Goal: Information Seeking & Learning: Learn about a topic

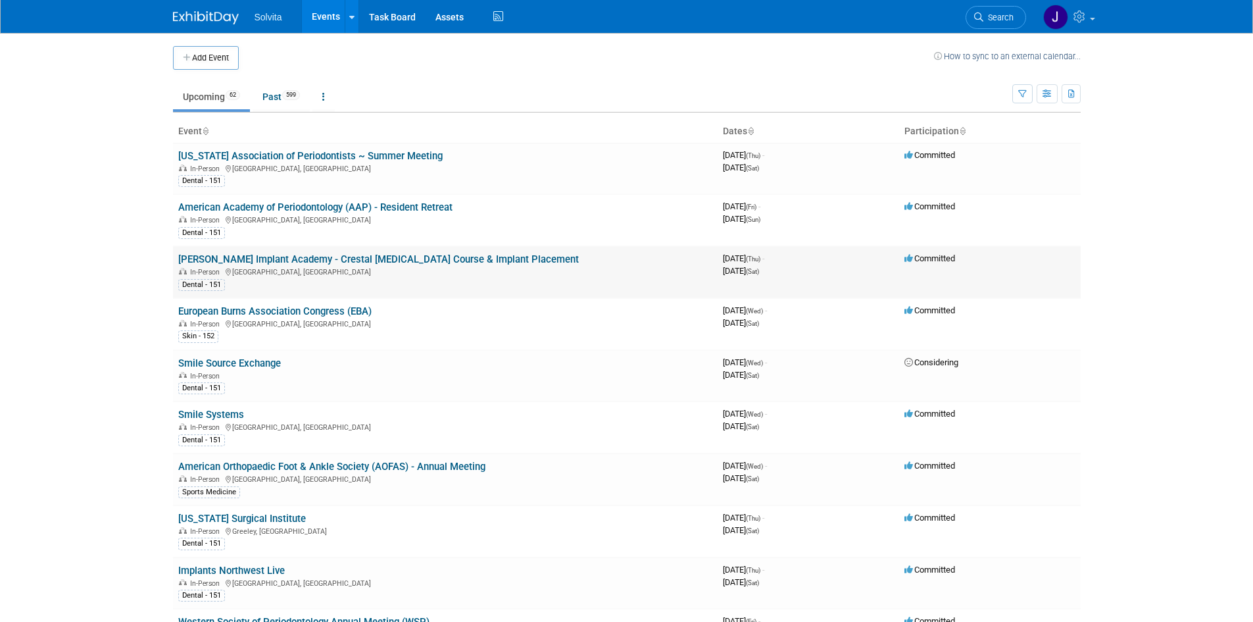
click at [368, 259] on link "[PERSON_NAME] Implant Academy - Crestal [MEDICAL_DATA] Course & Implant Placeme…" at bounding box center [378, 259] width 401 height 12
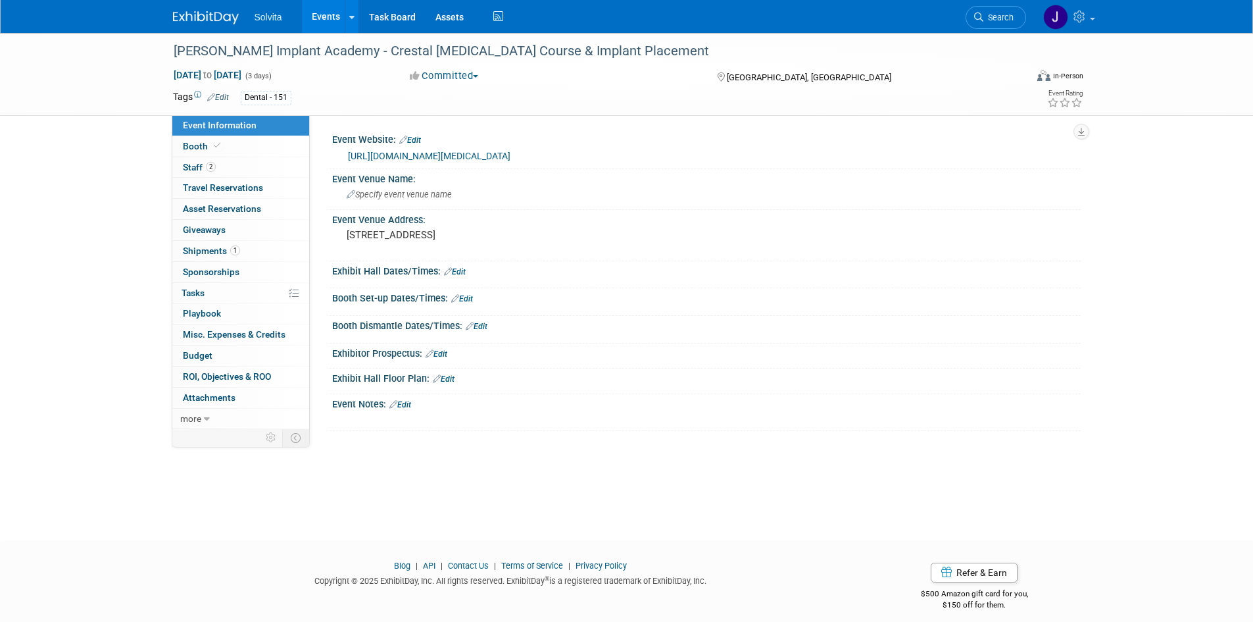
click at [480, 155] on link "https://www.burkeimplantacademy.com/courses/p/crestal-sinus-lift-course-and-imp…" at bounding box center [429, 156] width 163 height 11
click at [191, 22] on img at bounding box center [206, 17] width 66 height 13
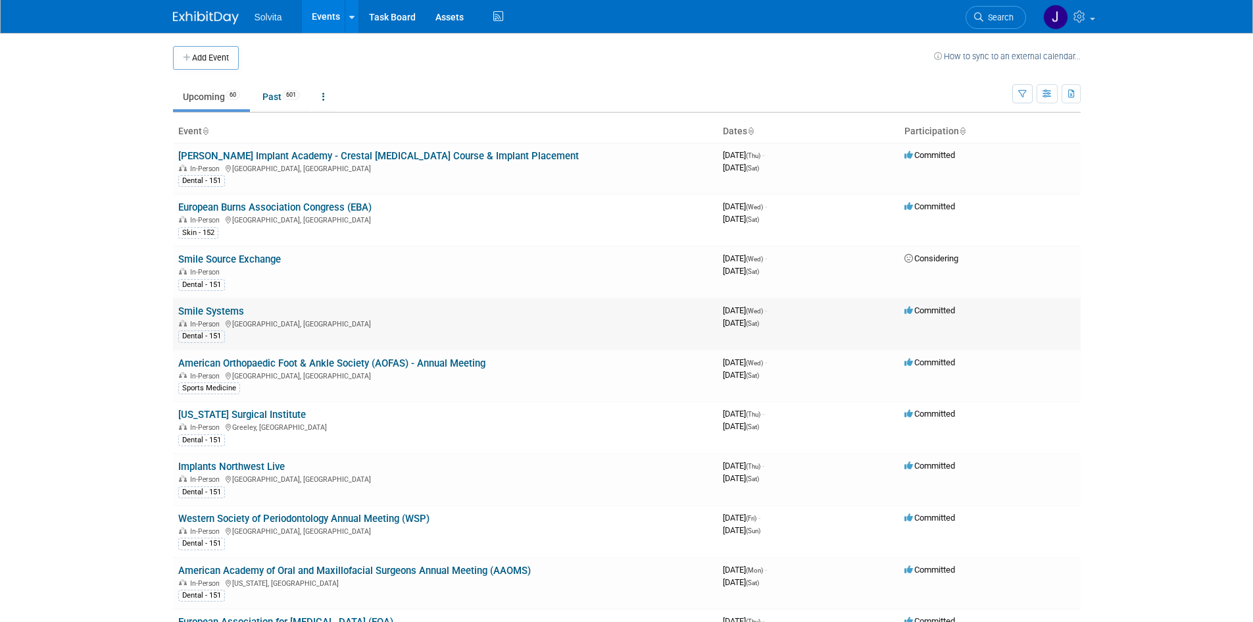
click at [211, 311] on link "Smile Systems" at bounding box center [211, 311] width 66 height 12
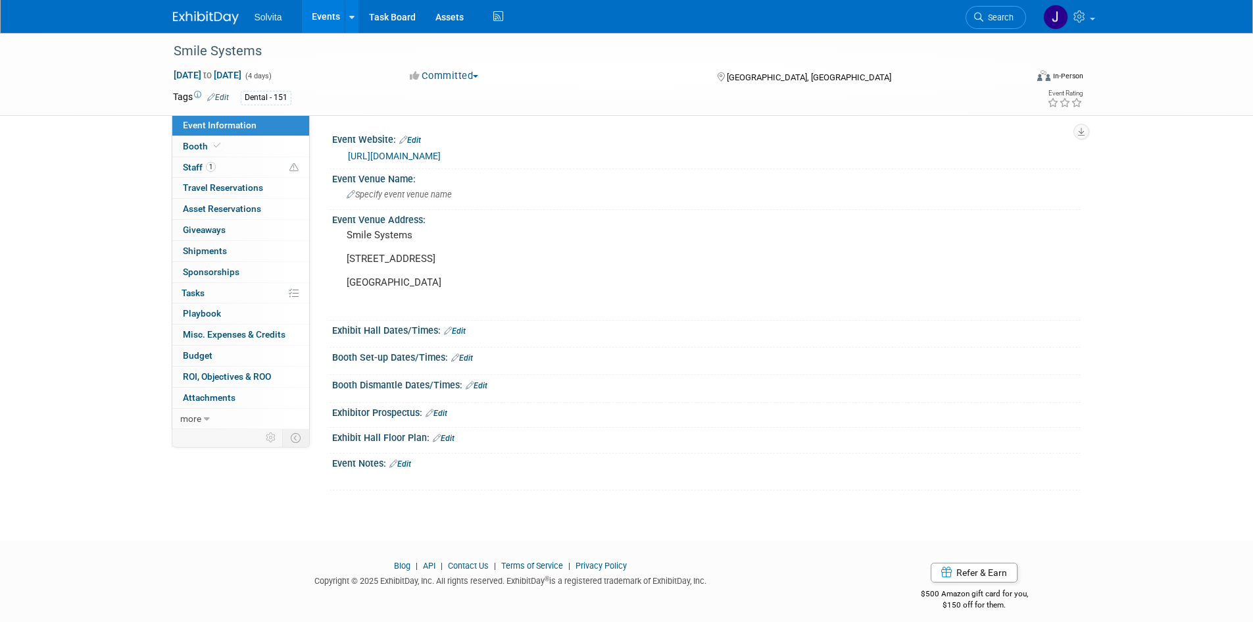
click at [441, 155] on link "https://www.smilesystems.com/course-3on6" at bounding box center [394, 156] width 93 height 11
click at [201, 5] on div at bounding box center [214, 12] width 82 height 24
click at [201, 11] on link at bounding box center [214, 11] width 82 height 11
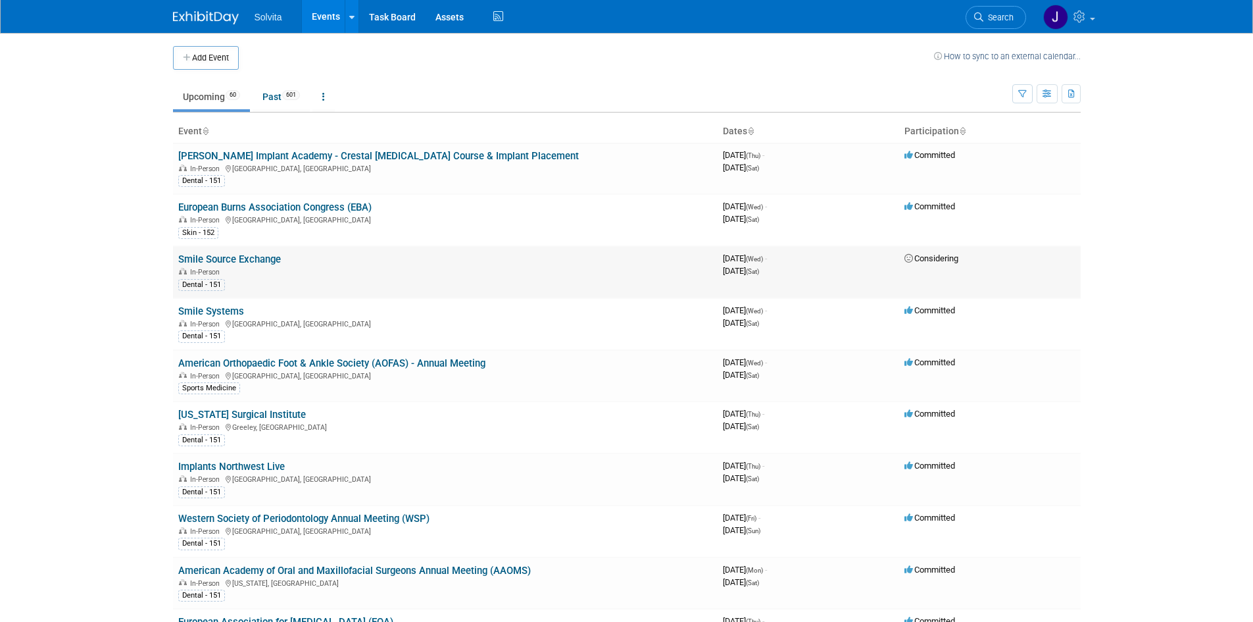
click at [228, 262] on link "Smile Source Exchange" at bounding box center [229, 259] width 103 height 12
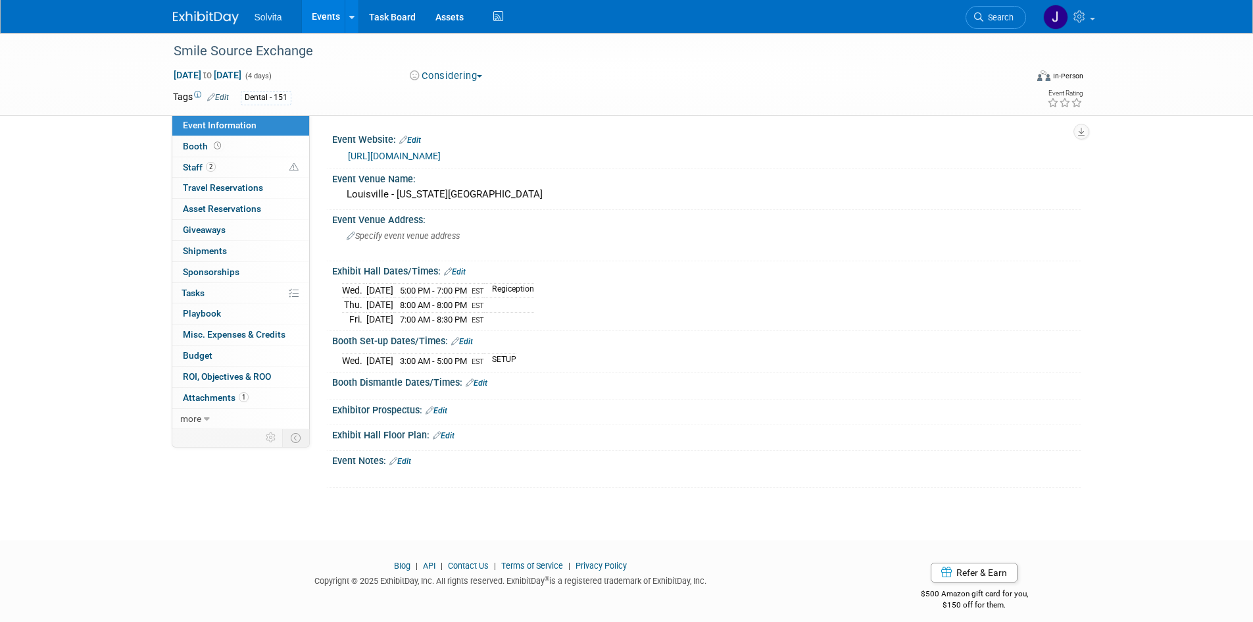
click at [441, 154] on link "https://smilesource.com/the-exchange-2025-smile-sources-annual-meeting-in-louis…" at bounding box center [394, 156] width 93 height 11
click at [182, 14] on img at bounding box center [206, 17] width 66 height 13
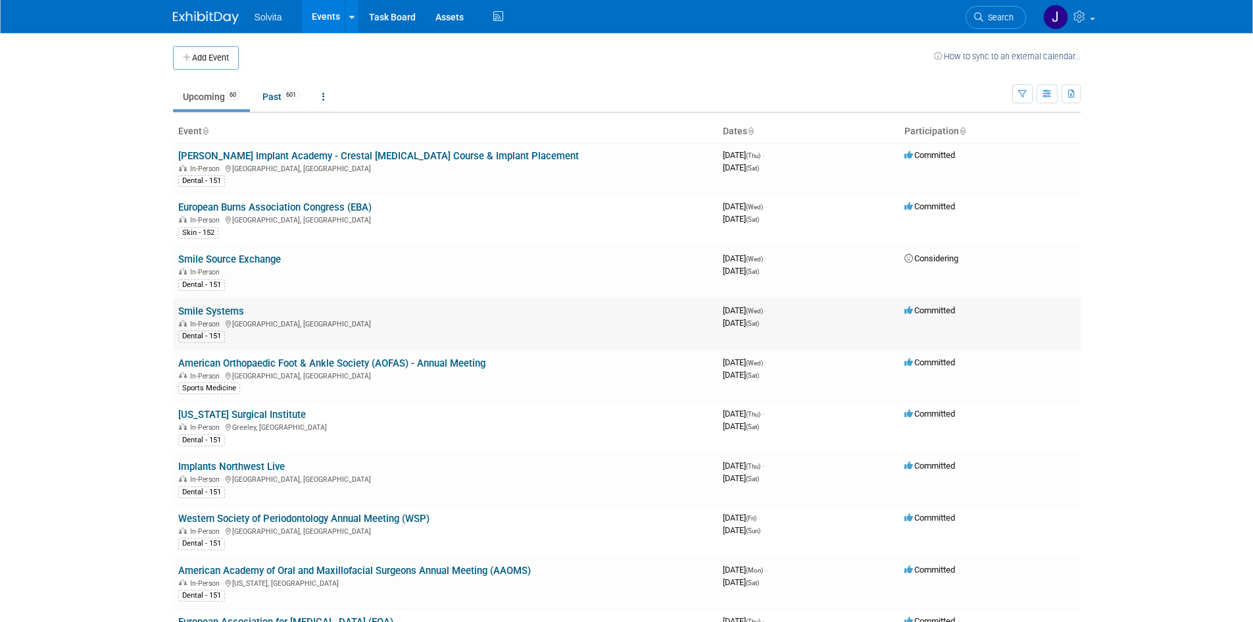
click at [220, 312] on link "Smile Systems" at bounding box center [211, 311] width 66 height 12
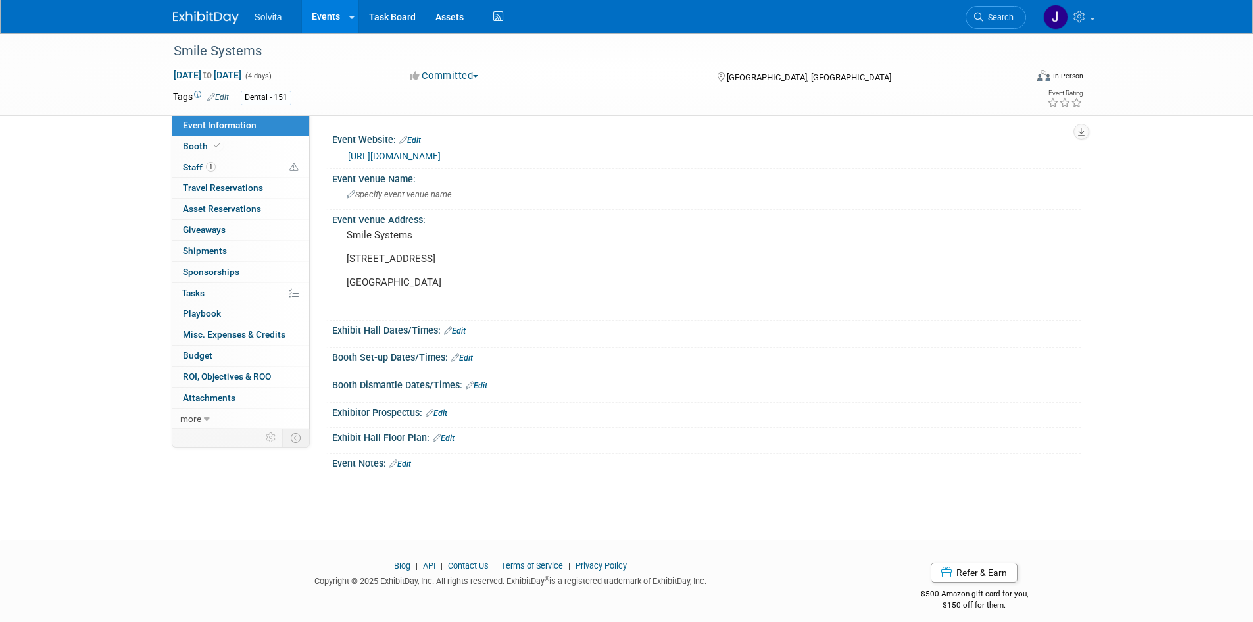
click at [441, 155] on link "https://www.smilesystems.com/course-3on6" at bounding box center [394, 156] width 93 height 11
click at [194, 20] on img at bounding box center [206, 17] width 66 height 13
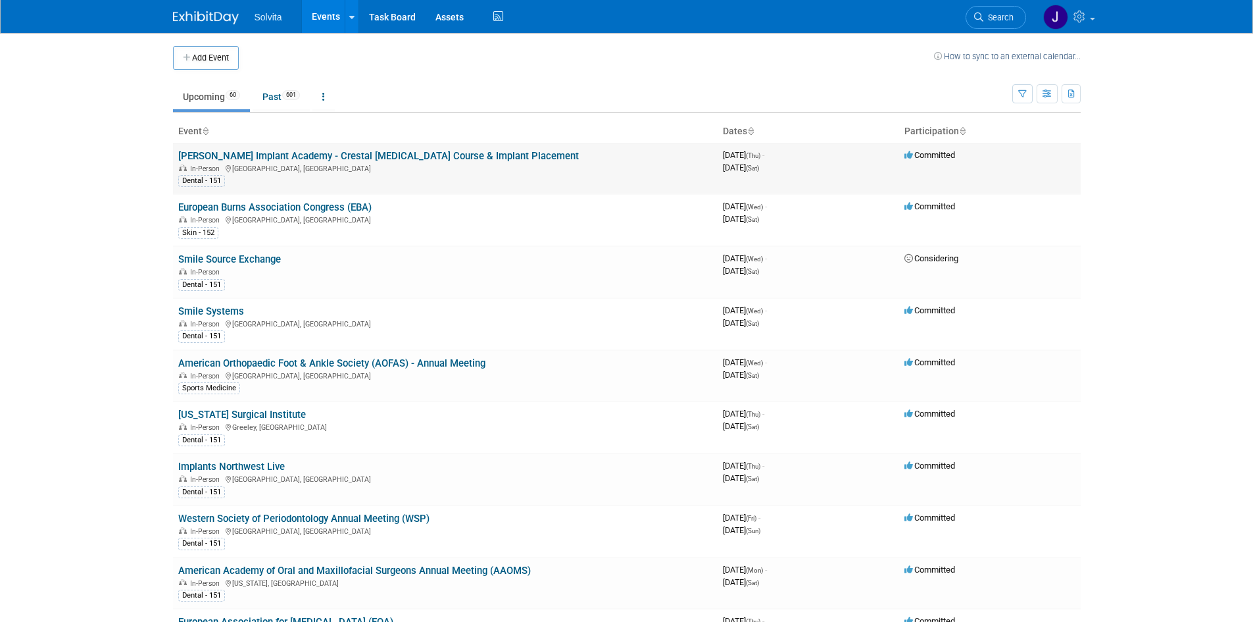
click at [304, 157] on link "[PERSON_NAME] Implant Academy - Crestal [MEDICAL_DATA] Course & Implant Placeme…" at bounding box center [378, 156] width 401 height 12
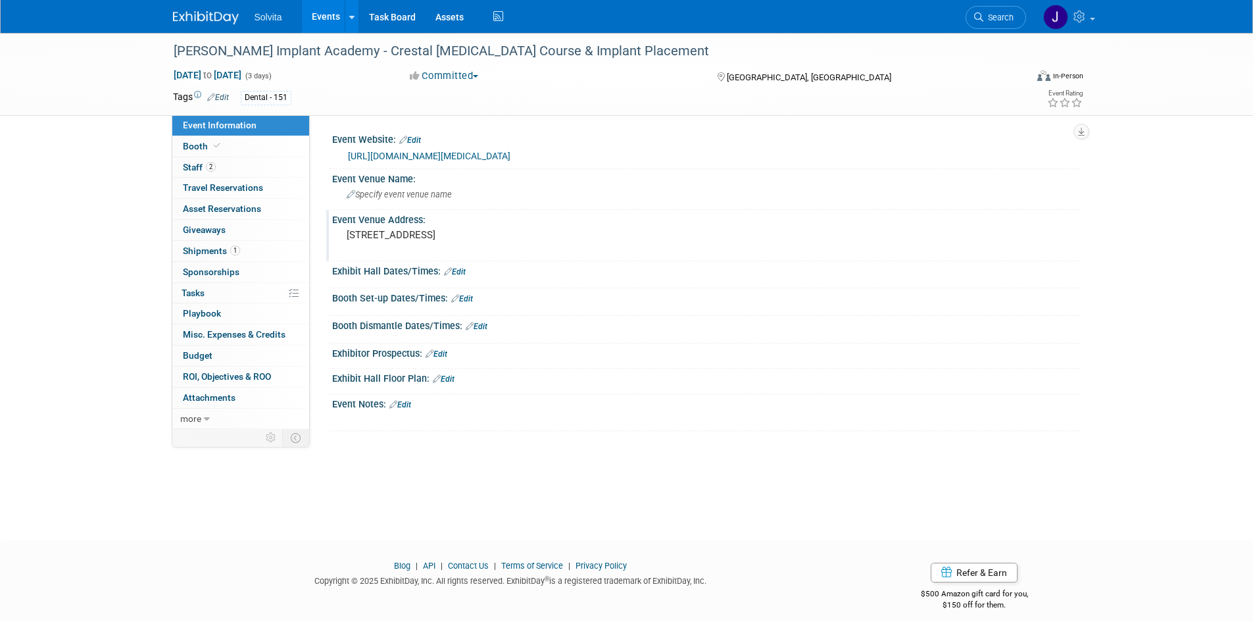
drag, startPoint x: 431, startPoint y: 247, endPoint x: 349, endPoint y: 236, distance: 82.9
click at [349, 236] on pre "[STREET_ADDRESS]" at bounding box center [488, 235] width 283 height 12
